Goal: Task Accomplishment & Management: Use online tool/utility

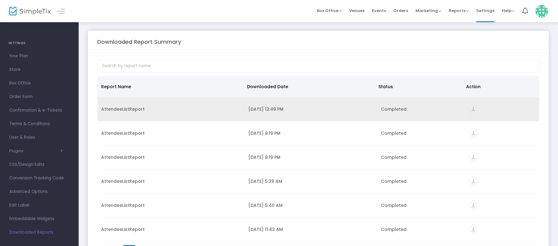
click at [469, 107] on icon "vertical_align_bottom" at bounding box center [473, 109] width 8 height 8
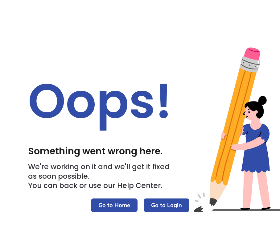
click at [120, 205] on m-button "Go to Home" at bounding box center [114, 205] width 47 height 14
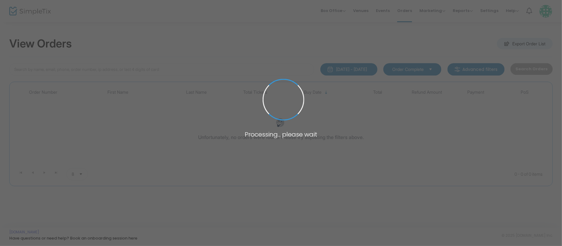
type input "dai"
